Goal: Task Accomplishment & Management: Manage account settings

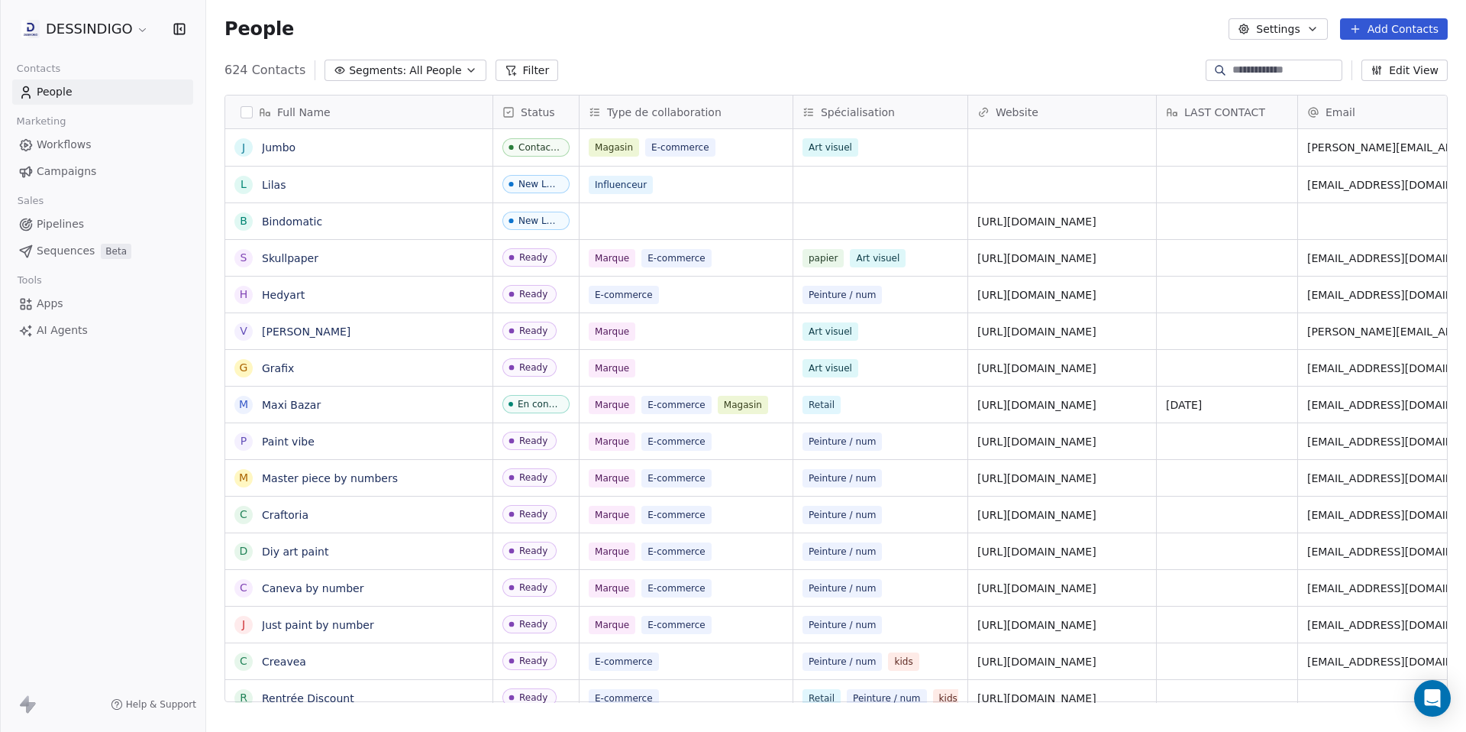
scroll to position [632, 1249]
drag, startPoint x: 654, startPoint y: 48, endPoint x: 622, endPoint y: 53, distance: 31.8
click at [654, 47] on div "People Settings Add Contacts" at bounding box center [836, 29] width 1260 height 58
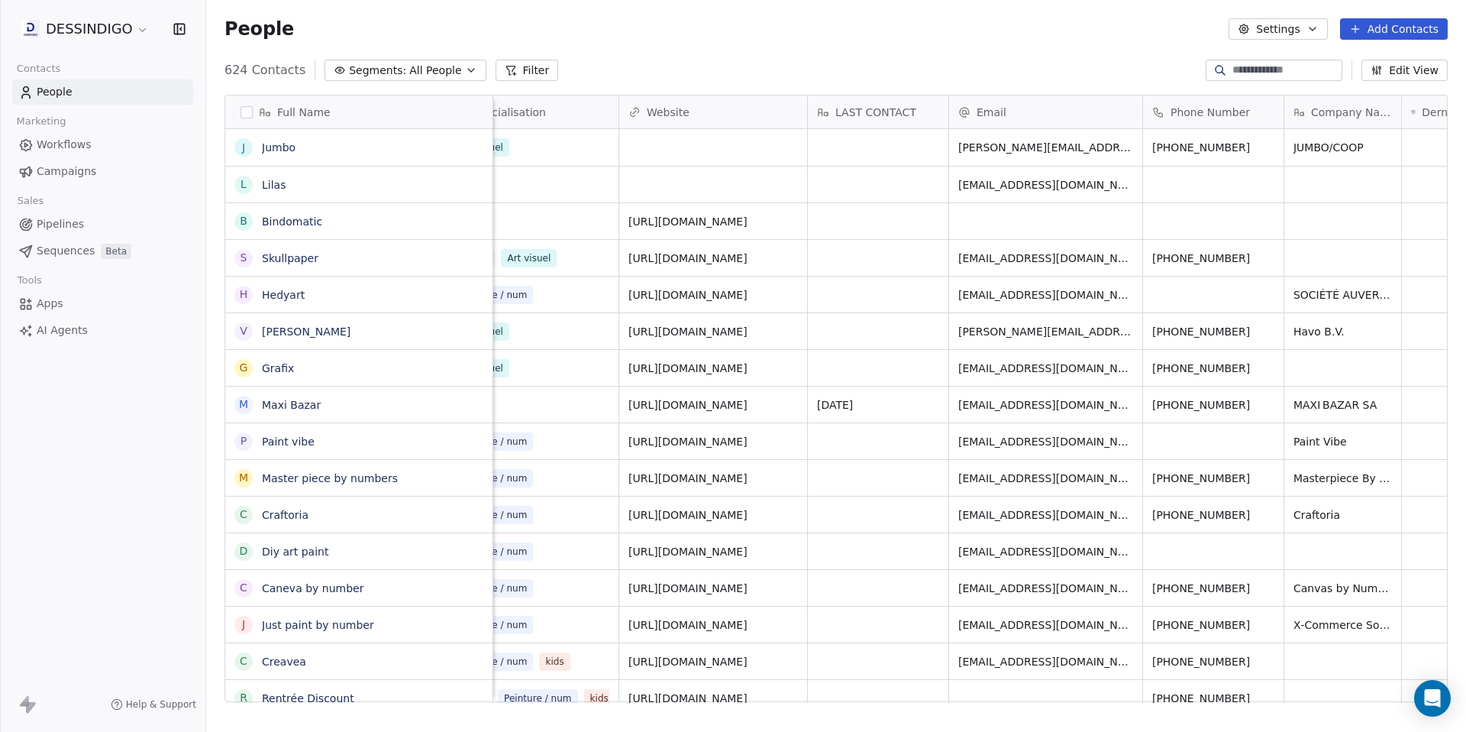
scroll to position [0, 367]
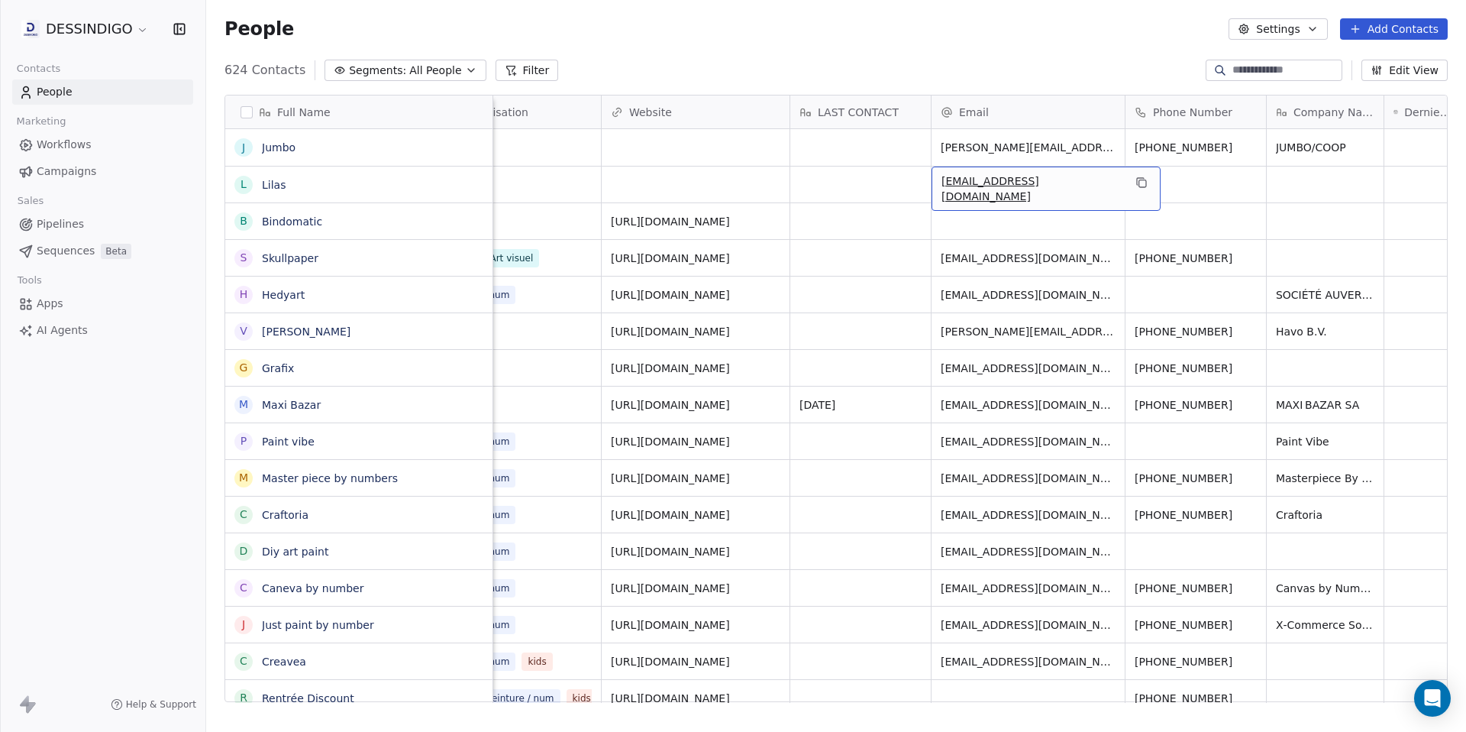
click at [1060, 184] on span "[EMAIL_ADDRESS][DOMAIN_NAME]" at bounding box center [1033, 188] width 182 height 31
drag, startPoint x: 1060, startPoint y: 184, endPoint x: 932, endPoint y: 183, distance: 127.5
click at [932, 183] on div "**********" at bounding box center [1028, 184] width 193 height 37
